Goal: Ask a question: Seek information or help from site administrators or community

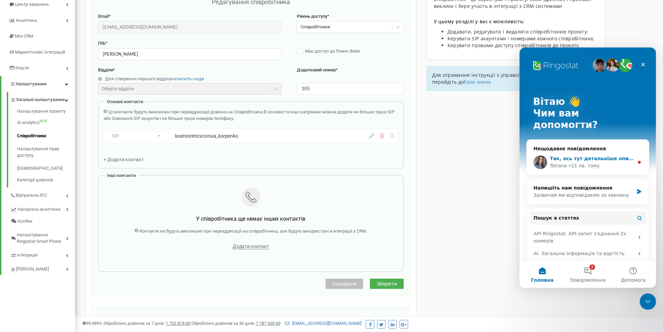
click at [568, 156] on div "Так, ось тут детальніше описали про це , якщо потрібна буде допомога після озна…" at bounding box center [587, 161] width 122 height 25
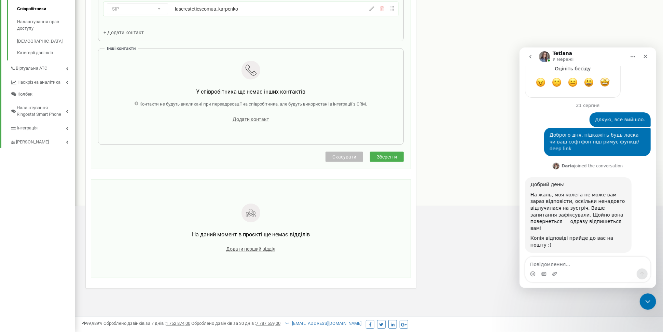
scroll to position [770, 0]
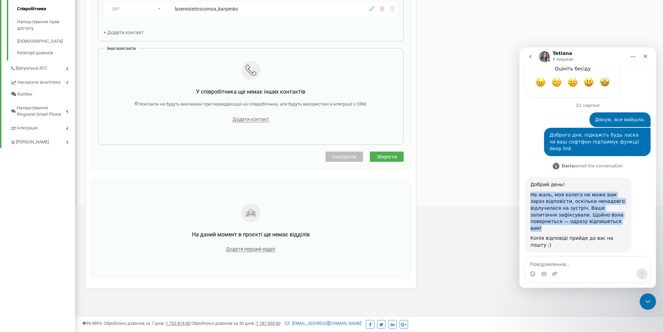
drag, startPoint x: 557, startPoint y: 138, endPoint x: 582, endPoint y: 175, distance: 45.5
click at [582, 181] on div "Добрий день! На жаль, моя колега не може вам зараз відповісти, оскільки ненадов…" at bounding box center [578, 214] width 96 height 67
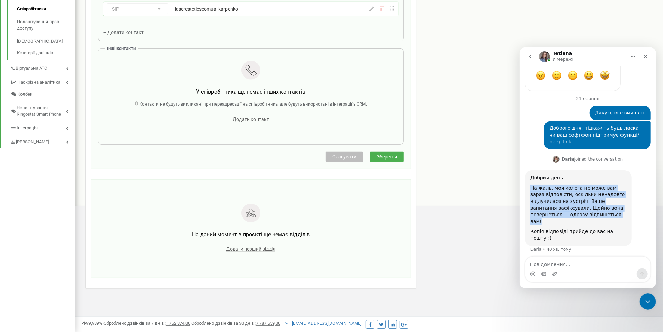
click at [604, 184] on div "На жаль, моя колега не може вам зараз відповісти, оскільки ненадовго відлучилас…" at bounding box center [578, 204] width 96 height 40
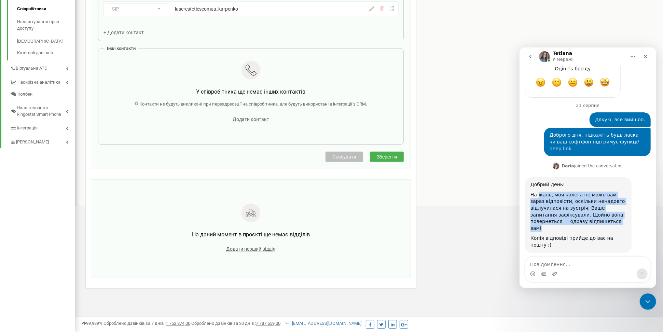
drag, startPoint x: 571, startPoint y: 171, endPoint x: 538, endPoint y: 142, distance: 44.3
click at [538, 191] on div "На жаль, моя колега не може вам зараз відповісти, оскільки ненадовго відлучилас…" at bounding box center [578, 211] width 96 height 40
click at [556, 191] on div "На жаль, моя колега не може вам зараз відповісти, оскільки ненадовго відлучилас…" at bounding box center [578, 211] width 96 height 40
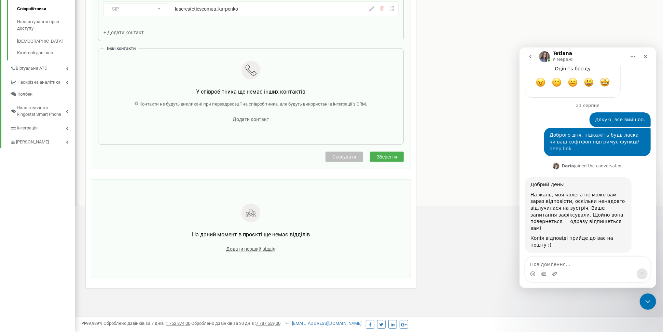
click at [554, 273] on link "ось тут" at bounding box center [549, 275] width 18 height 5
click at [551, 263] on textarea "Повідомлення..." at bounding box center [587, 262] width 125 height 12
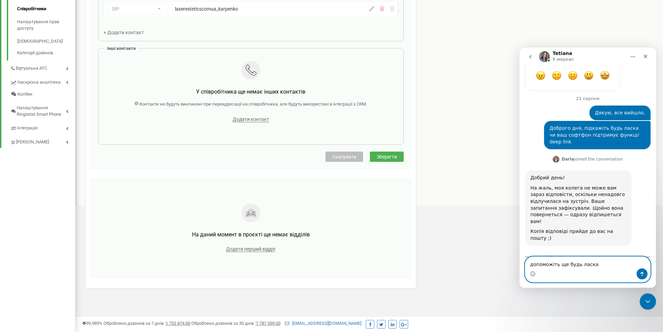
scroll to position [783, 0]
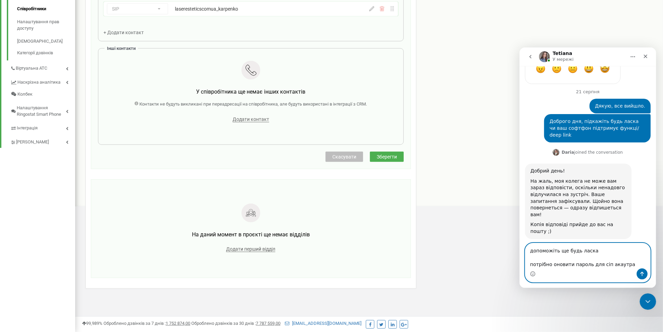
paste textarea "laseresteticscomua_shyrokovae"
type textarea "допоможіть ще будь ласка потрібно оновити пароль для сіп акаутра laseresteticsc…"
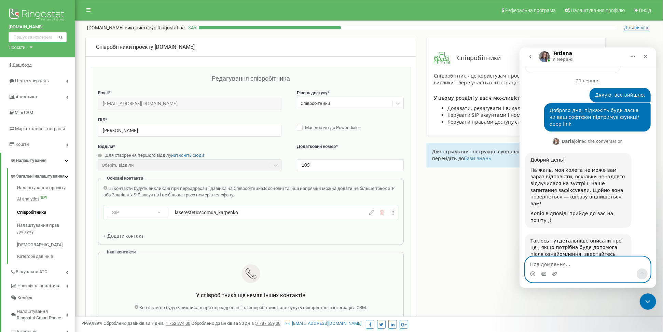
scroll to position [0, 0]
click at [547, 238] on link "ось тут" at bounding box center [549, 240] width 18 height 5
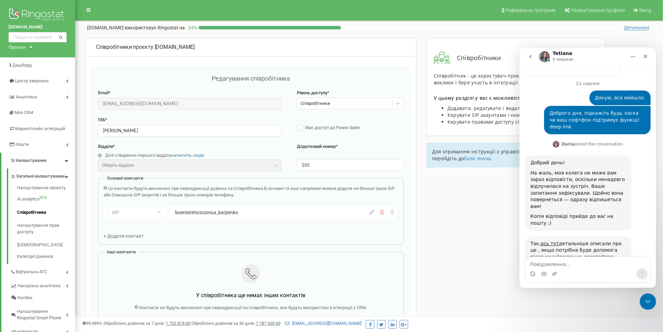
scroll to position [821, 0]
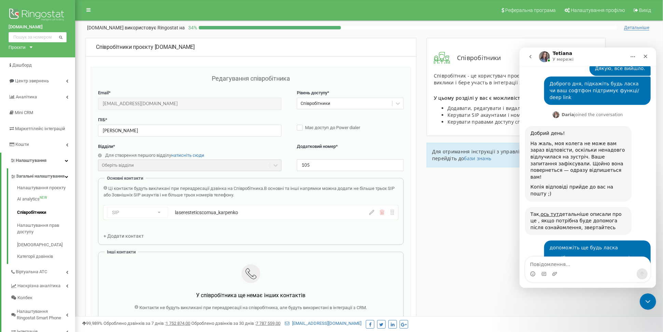
click at [561, 270] on div "Месенджер Intercom" at bounding box center [587, 273] width 125 height 11
click at [545, 264] on textarea "Повідомлення..." at bounding box center [587, 262] width 125 height 12
type textarea "н"
type textarea "пише не вірний логін або пароль"
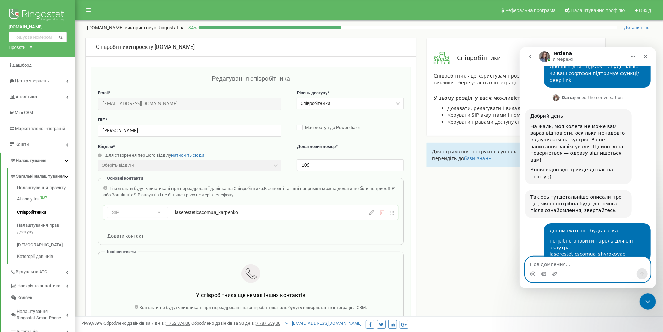
scroll to position [893, 0]
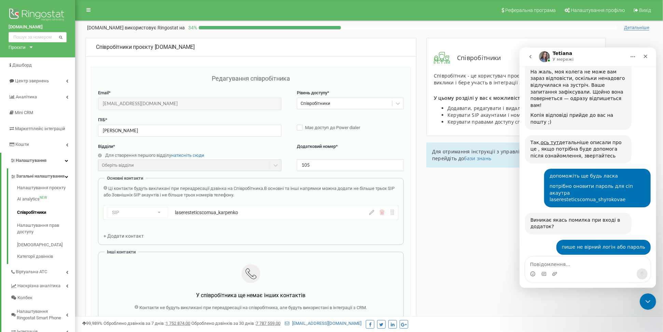
drag, startPoint x: 541, startPoint y: 209, endPoint x: 617, endPoint y: 236, distance: 80.2
click at [617, 264] on div "Спостерігаємо складнощі у роботі сервісу, наші спеціалісти вже займаються виріш…" at bounding box center [578, 284] width 96 height 40
click at [555, 264] on div "Спостерігаємо складнощі у роботі сервісу, наші спеціалісти вже займаються виріш…" at bounding box center [578, 274] width 96 height 20
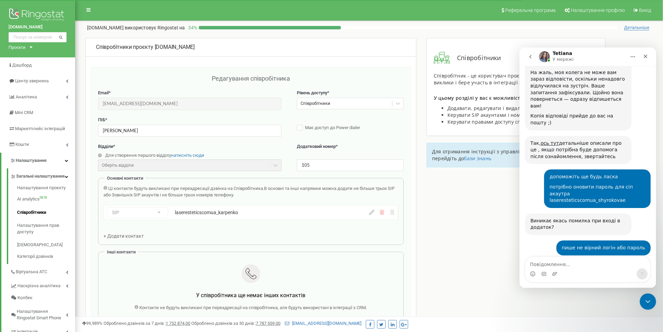
click at [567, 270] on div "Месенджер Intercom" at bounding box center [587, 273] width 125 height 11
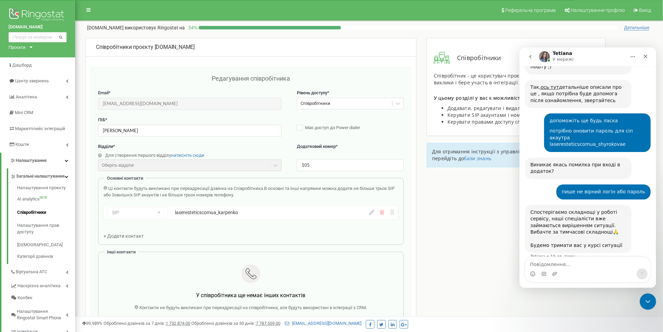
scroll to position [949, 0]
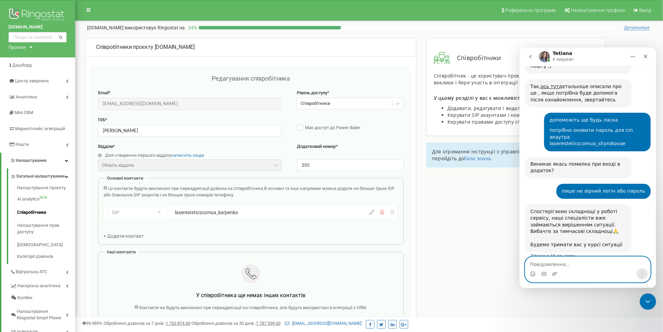
click at [564, 264] on textarea "Повідомлення..." at bounding box center [587, 262] width 125 height 12
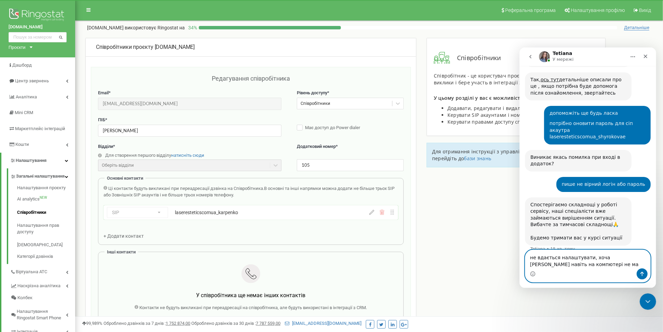
type textarea "не вдається налаштувати, хоча [PERSON_NAME] навіть на компютері не має"
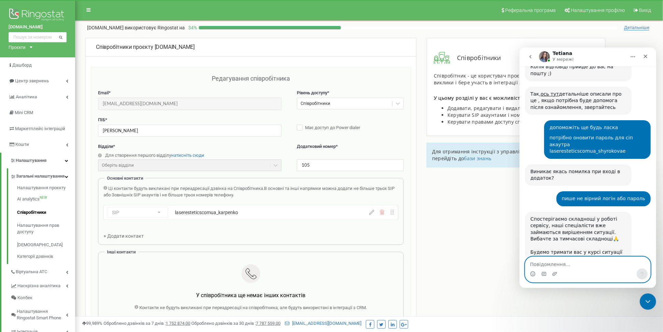
scroll to position [971, 0]
